Goal: Transaction & Acquisition: Purchase product/service

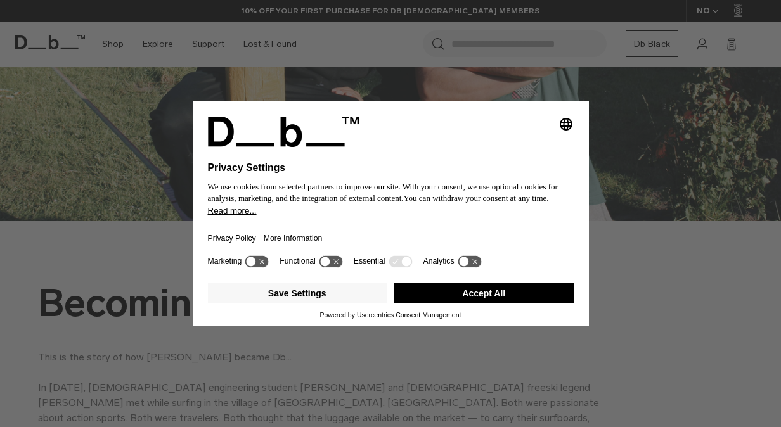
click at [434, 285] on button "Accept All" at bounding box center [483, 293] width 179 height 20
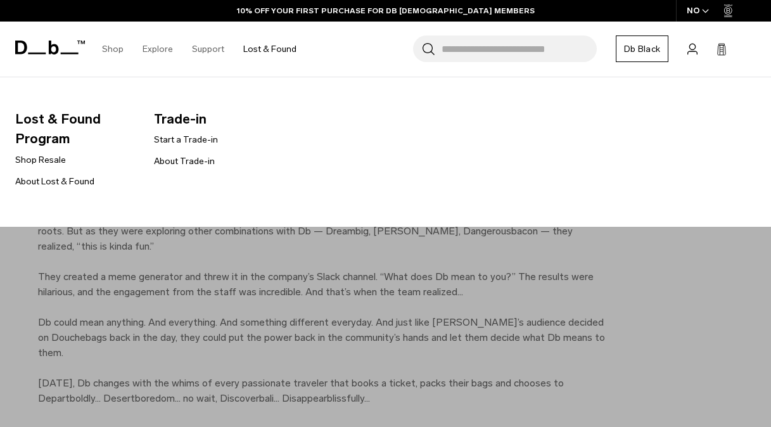
scroll to position [1696, 0]
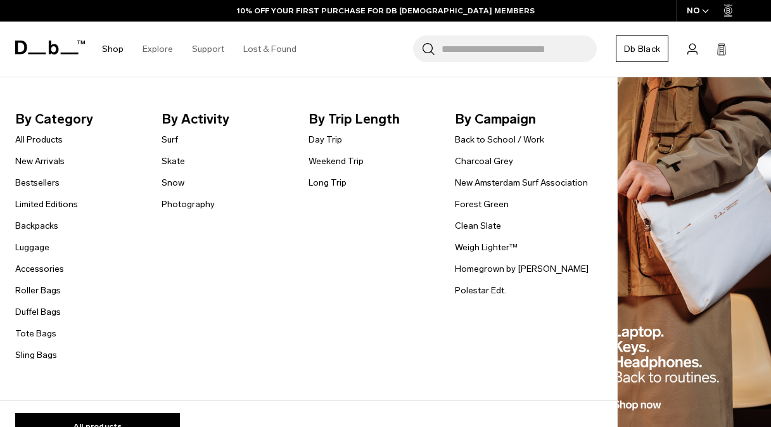
click at [109, 49] on link "Shop" at bounding box center [113, 49] width 22 height 45
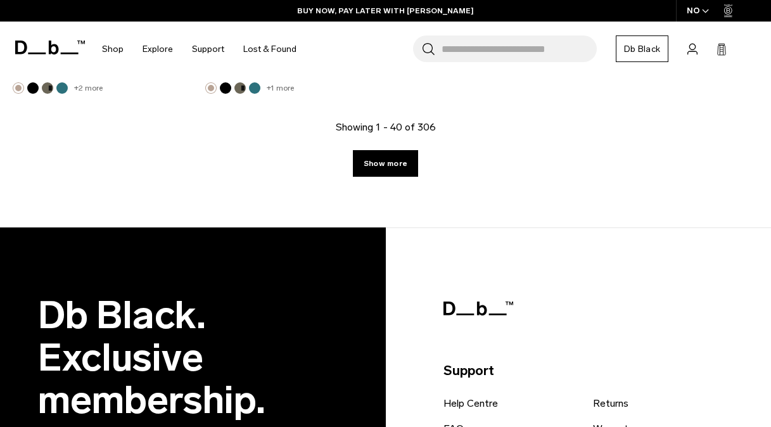
scroll to position [4350, 0]
